Goal: Use online tool/utility: Use online tool/utility

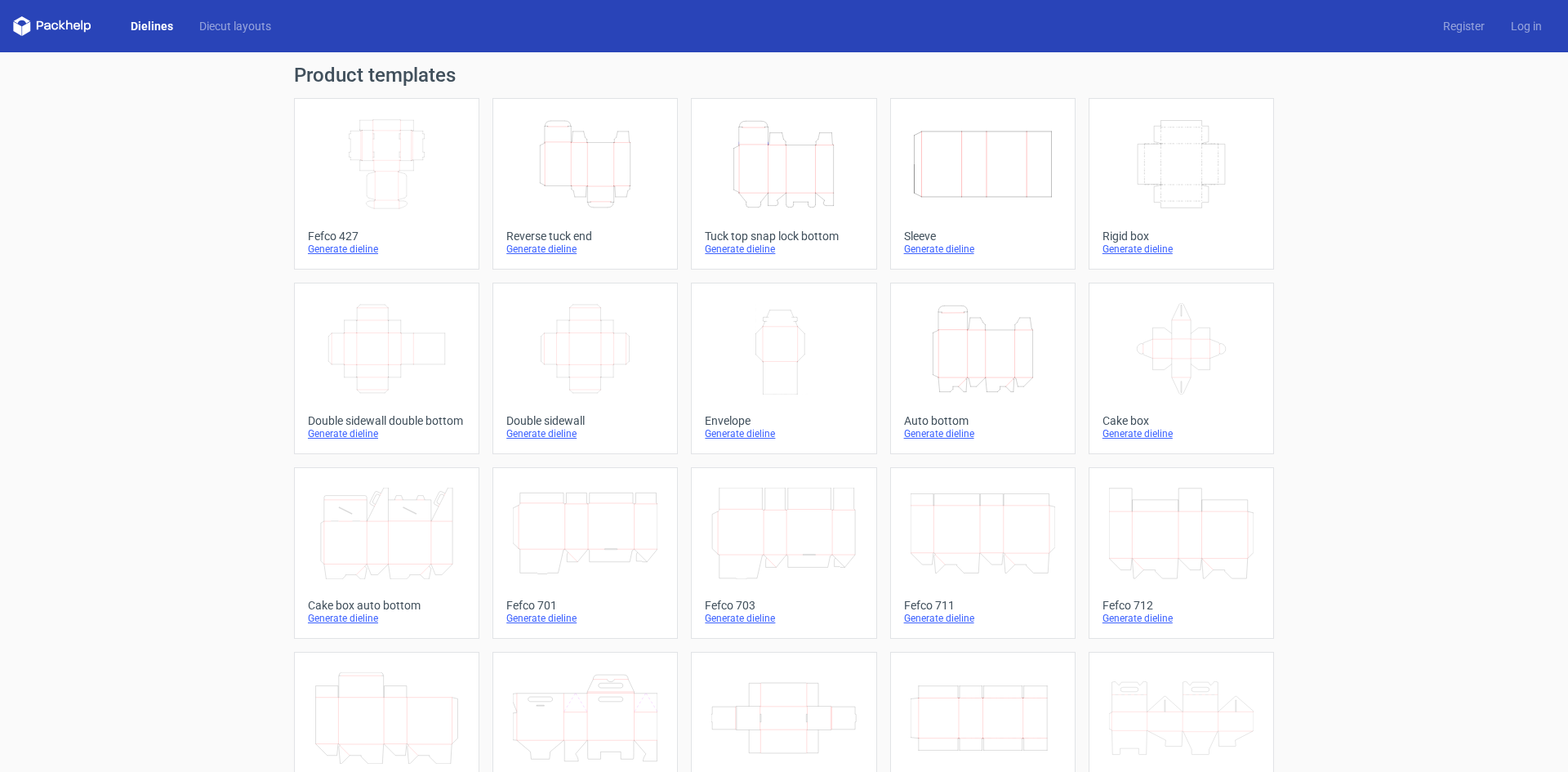
click at [767, 171] on icon "Height Depth Width" at bounding box center [784, 164] width 144 height 91
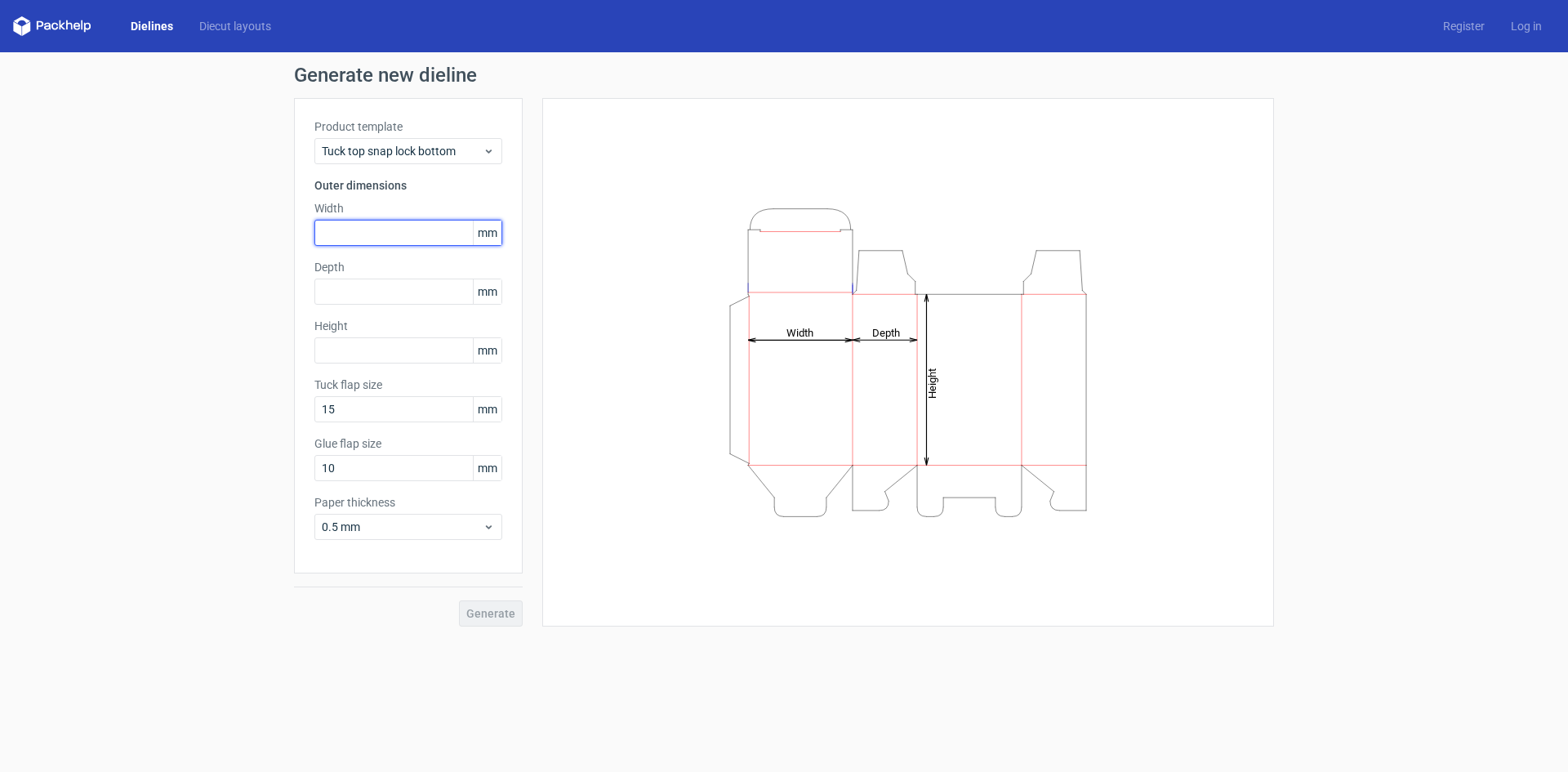
click at [345, 235] on input "text" at bounding box center [409, 232] width 188 height 26
type input "226"
type input "37"
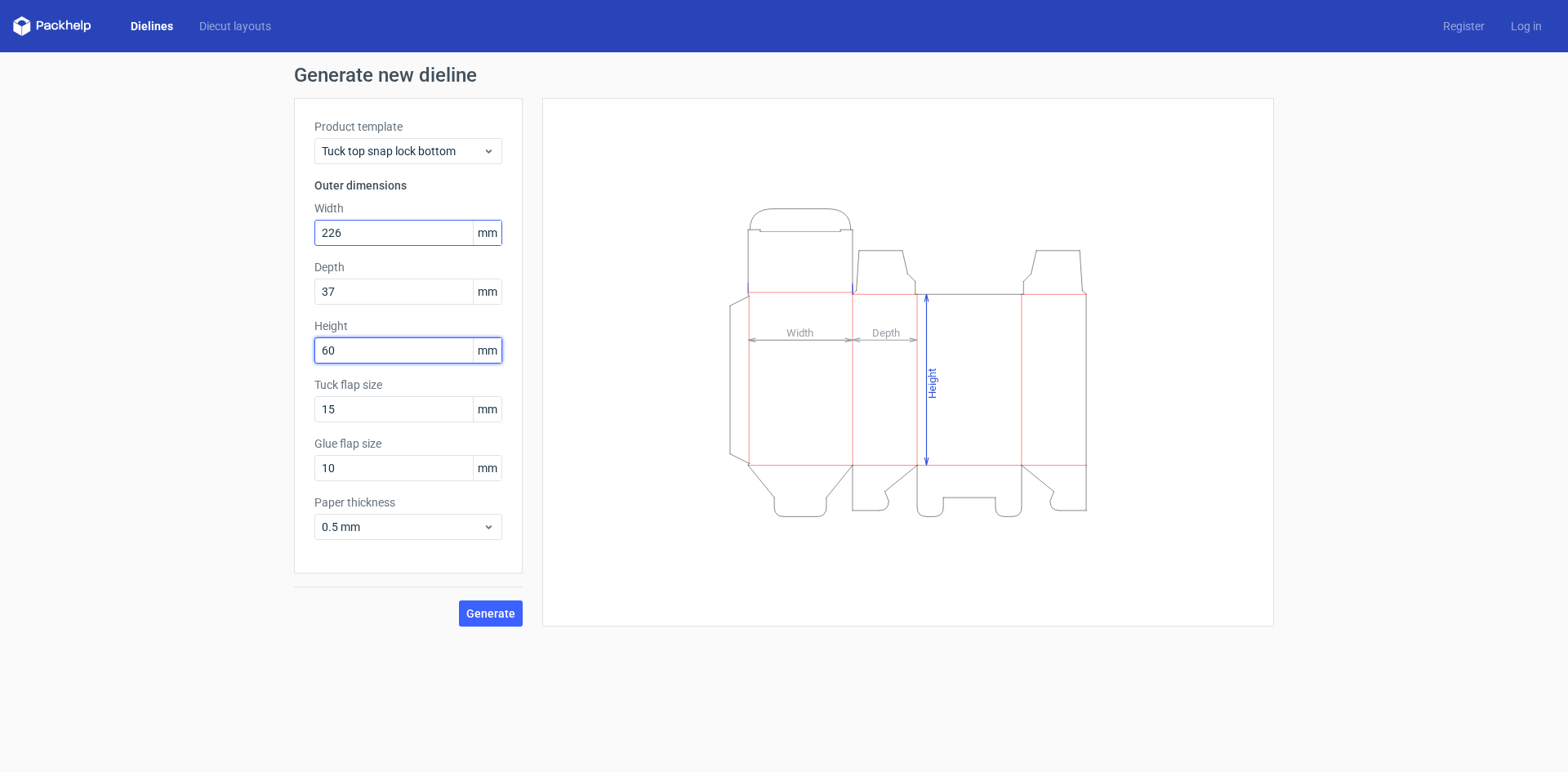
type input "60"
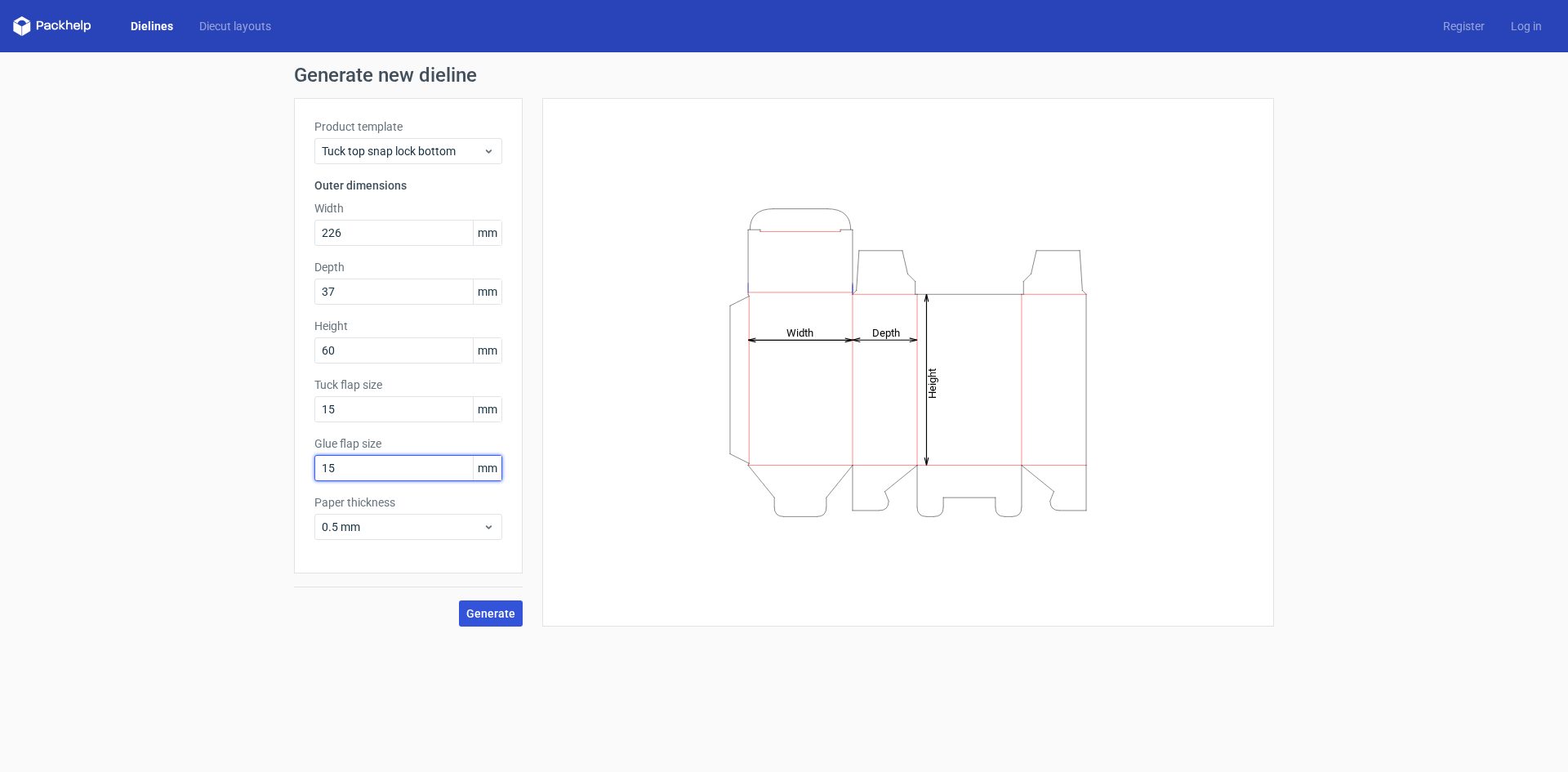
type input "15"
click at [486, 609] on span "Generate" at bounding box center [490, 613] width 49 height 12
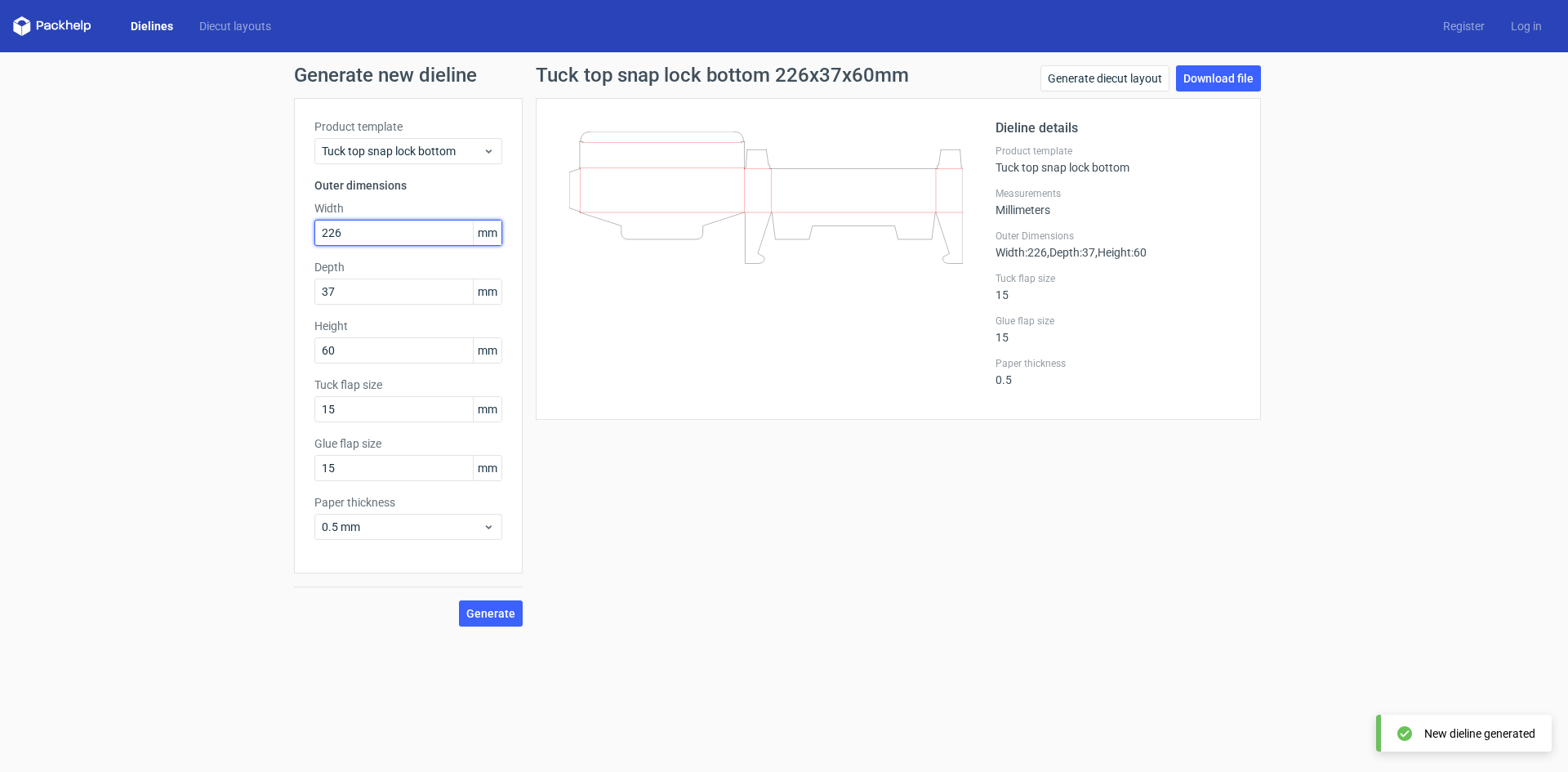
click at [354, 230] on input "226" at bounding box center [409, 232] width 188 height 26
click at [362, 290] on input "37" at bounding box center [409, 291] width 188 height 26
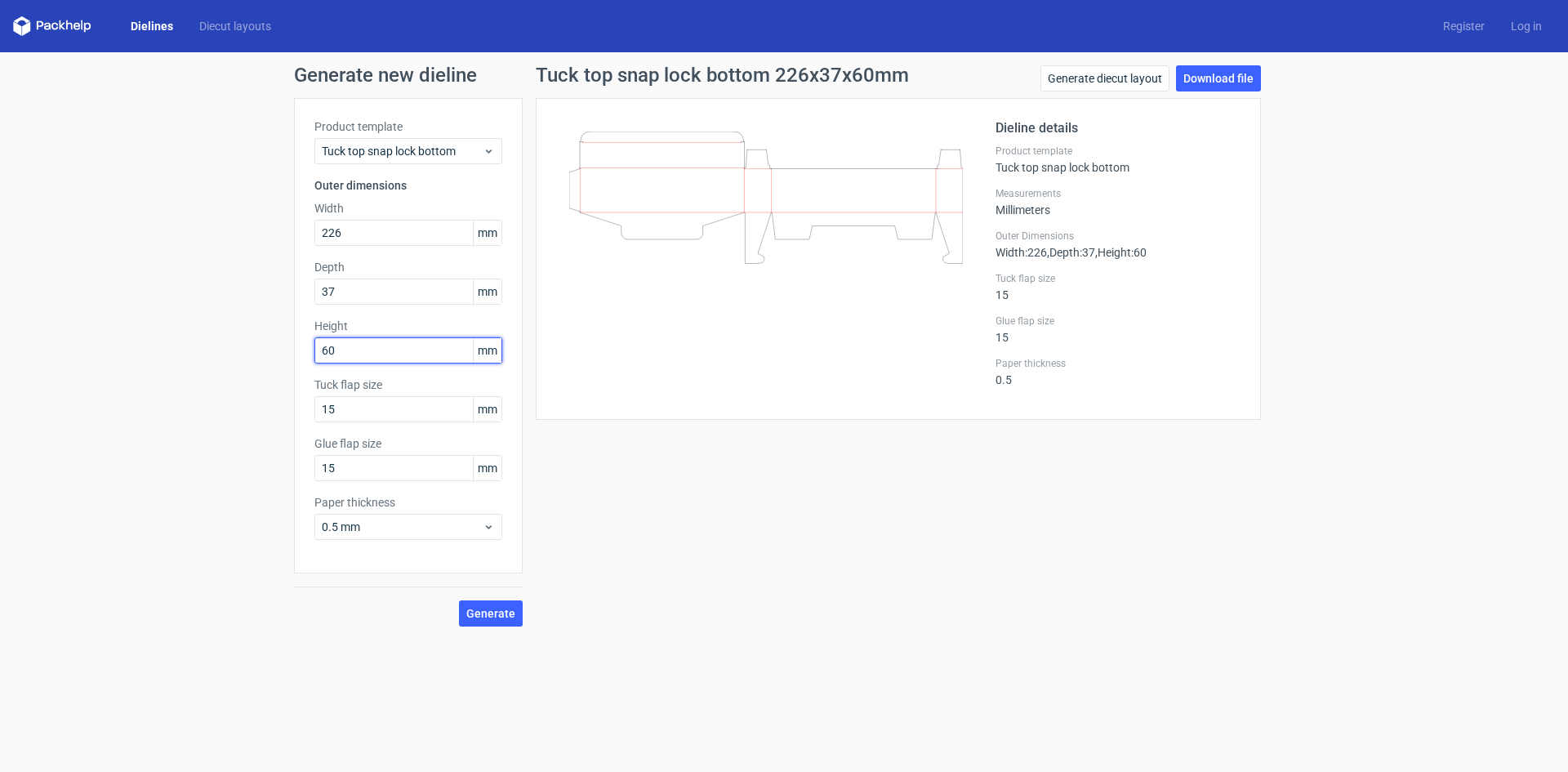
click at [358, 349] on input "60" at bounding box center [409, 350] width 188 height 26
drag, startPoint x: 339, startPoint y: 288, endPoint x: 320, endPoint y: 290, distance: 19.1
click at [320, 290] on input "37" at bounding box center [409, 291] width 188 height 26
type input "60"
type input "37"
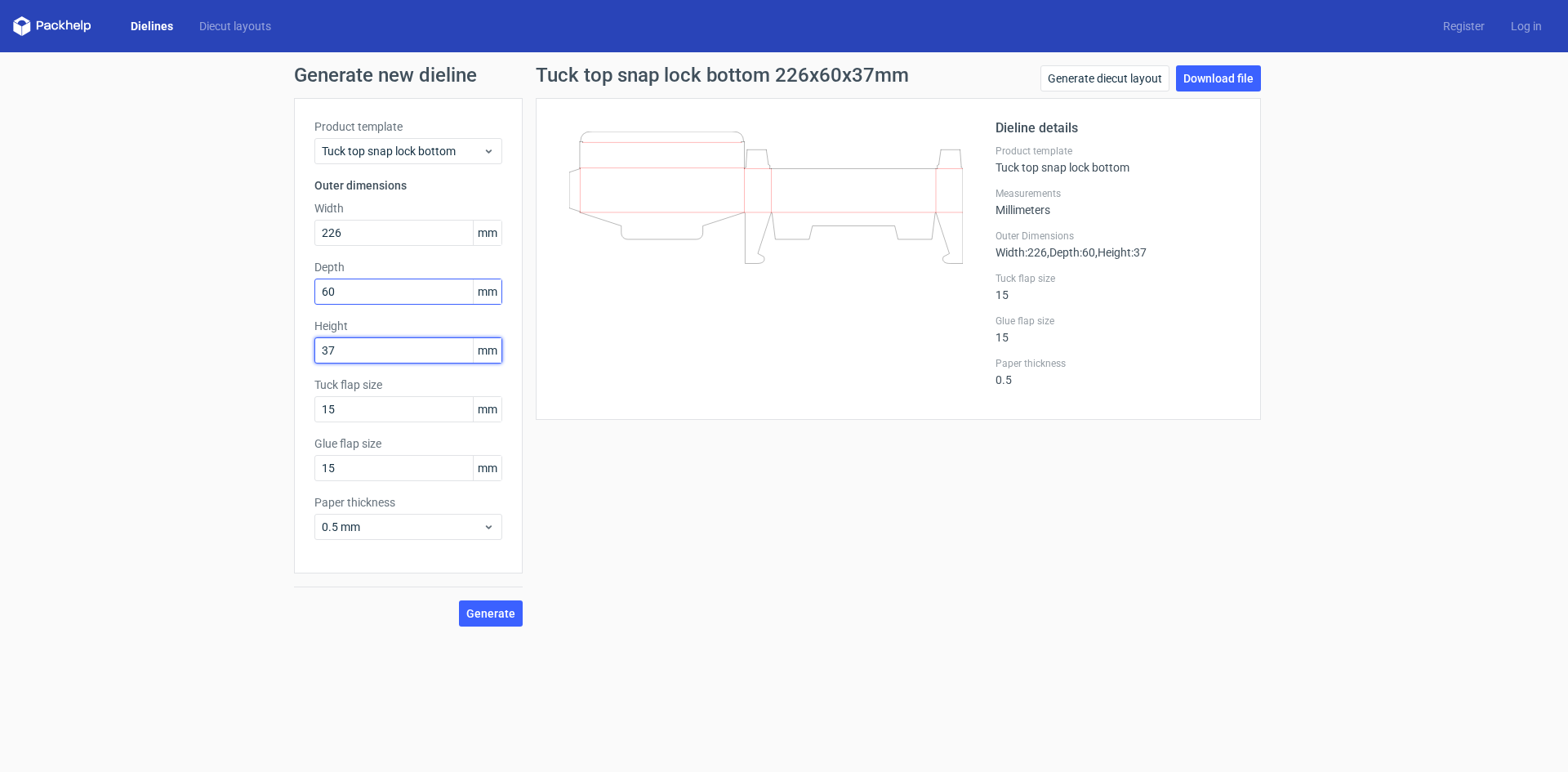
click at [459, 601] on button "Generate" at bounding box center [490, 613] width 64 height 26
click at [389, 230] on input "226" at bounding box center [409, 232] width 188 height 26
type input "176"
type input "63"
type input "99"
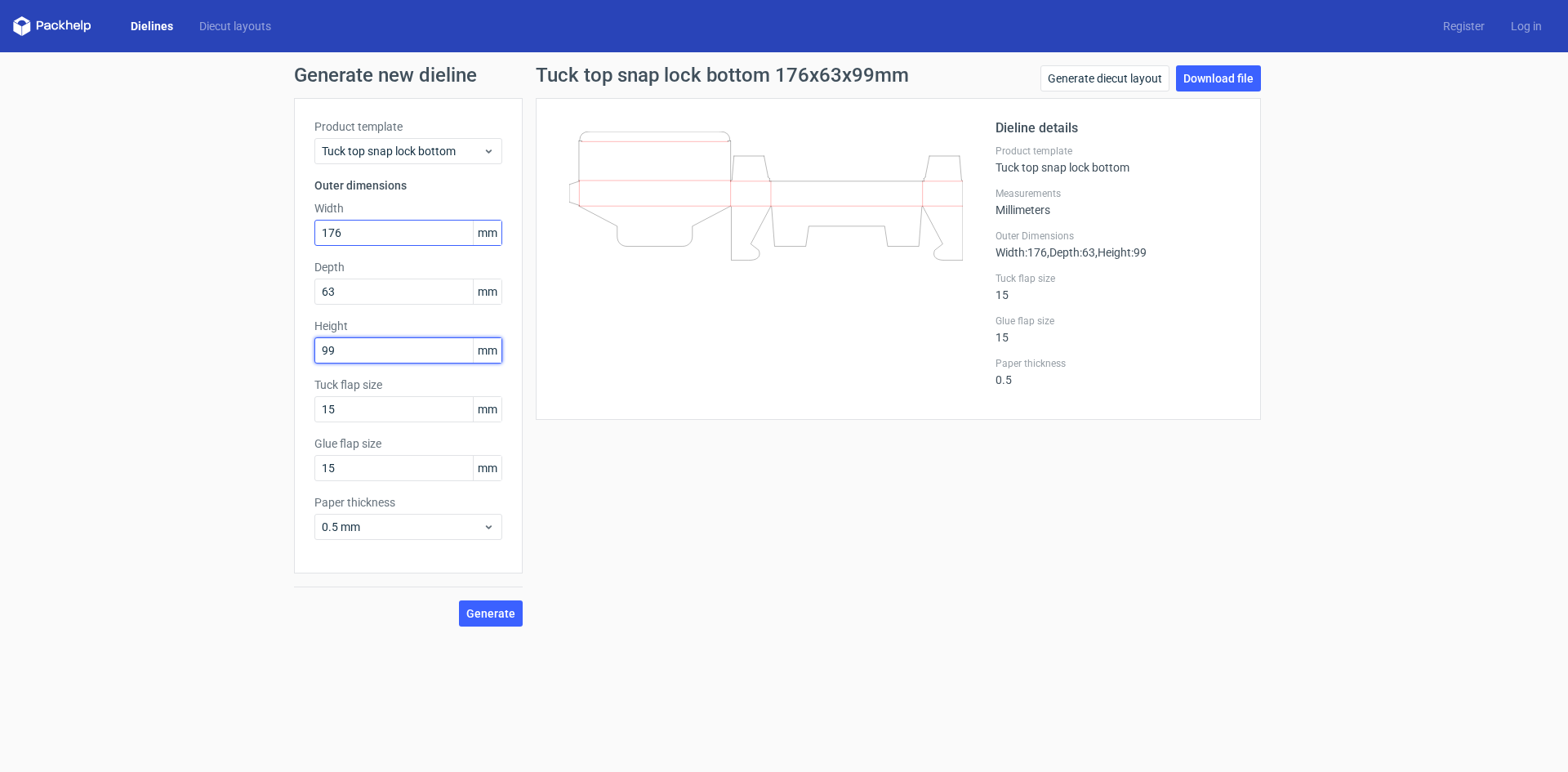
click at [459, 601] on button "Generate" at bounding box center [490, 613] width 64 height 26
drag, startPoint x: 1085, startPoint y: 310, endPoint x: 1077, endPoint y: 308, distance: 8.2
click at [1077, 308] on div "Dieline details Product template Tuck top snap lock bottom Measurements Millime…" at bounding box center [1118, 258] width 245 height 281
click at [153, 253] on div "Generate new dieline Product template Tuck top snap lock bottom Outer dimension…" at bounding box center [784, 345] width 1568 height 587
drag, startPoint x: 370, startPoint y: 237, endPoint x: 262, endPoint y: 242, distance: 108.1
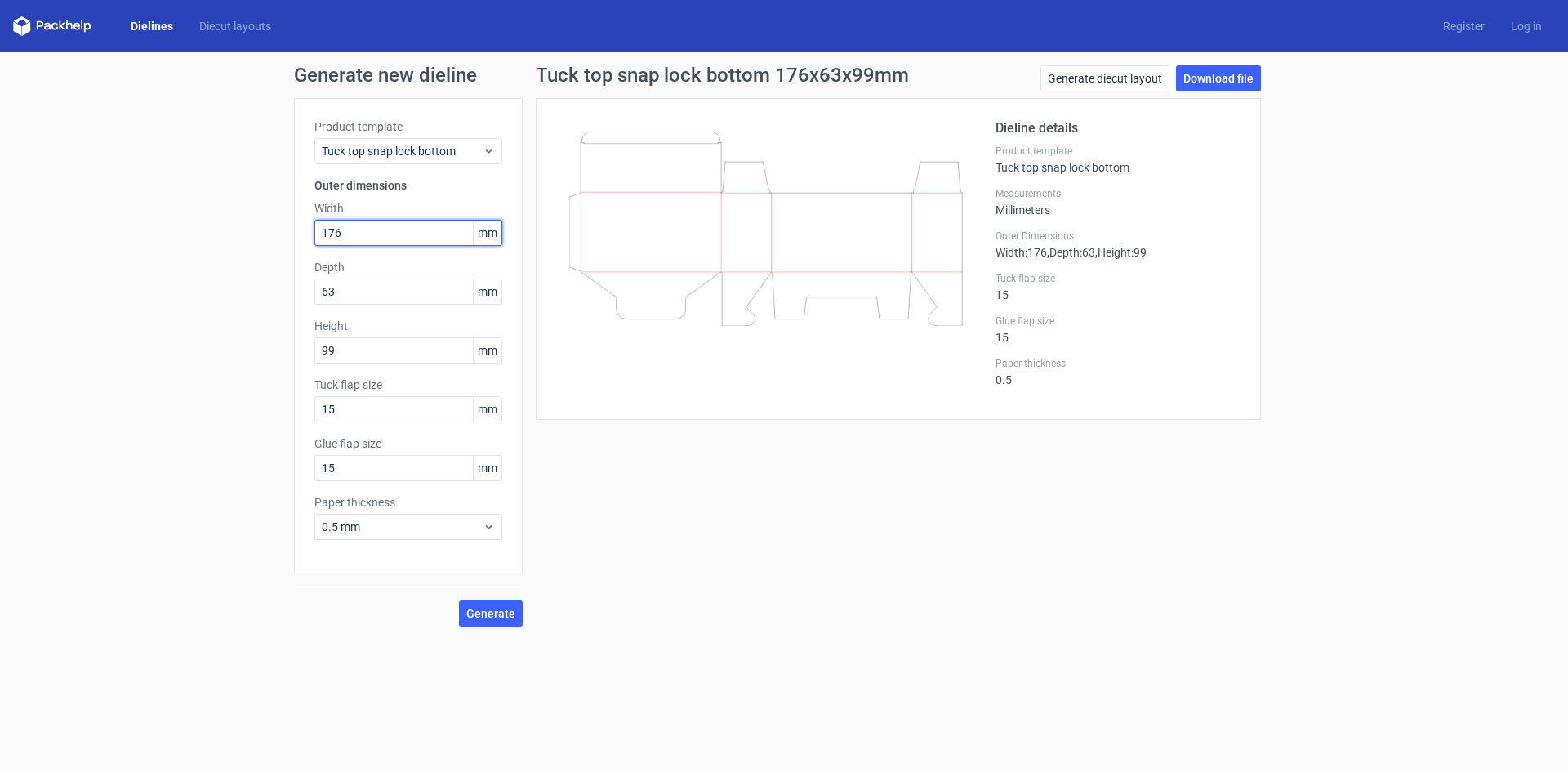
click at [262, 242] on div "Generate new dieline Product template Tuck top snap lock bottom Outer dimension…" at bounding box center [784, 345] width 1568 height 587
